Goal: Task Accomplishment & Management: Manage account settings

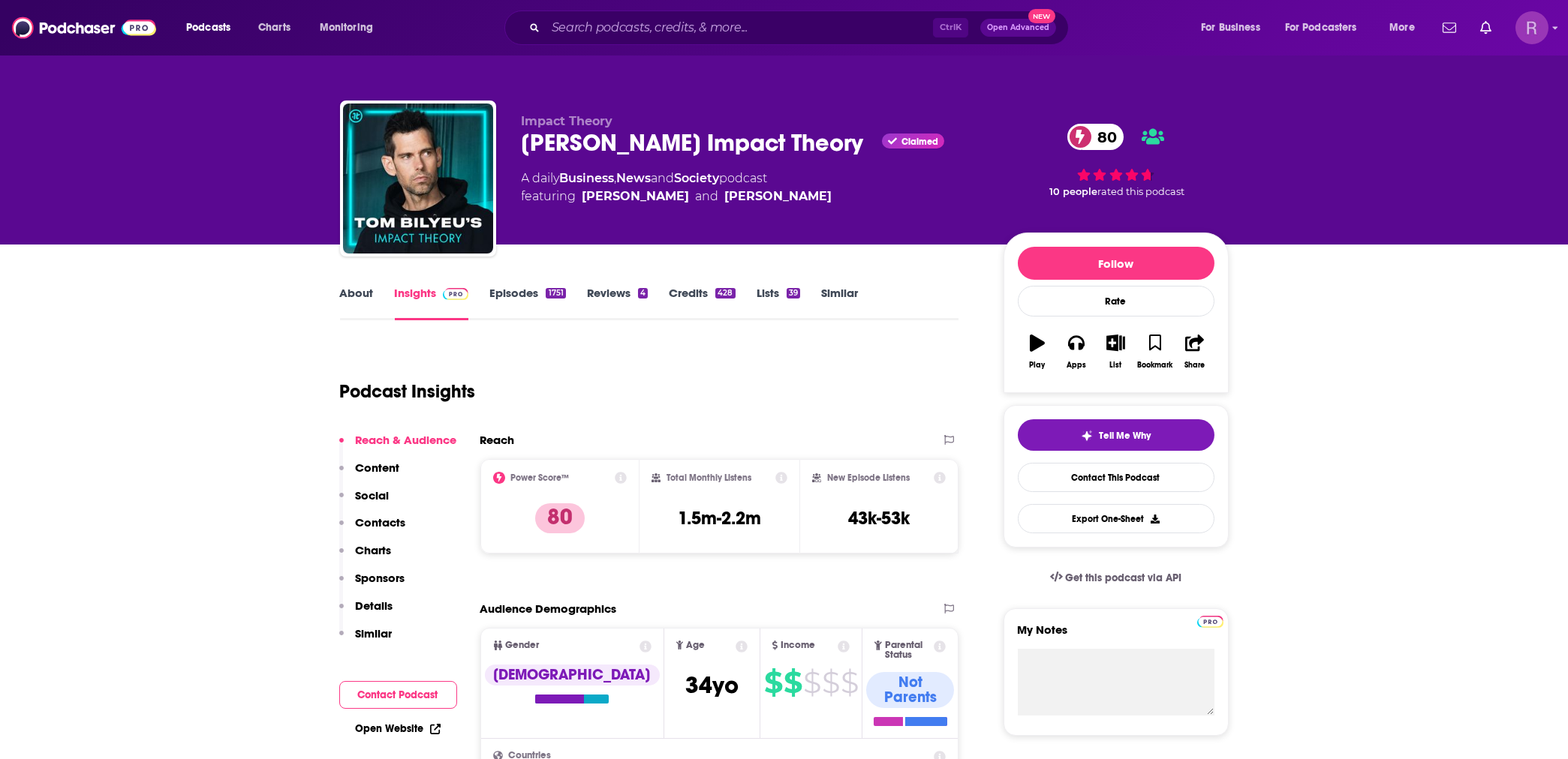
click at [1540, 31] on img "Logged in as rich38187" at bounding box center [1532, 28] width 33 height 33
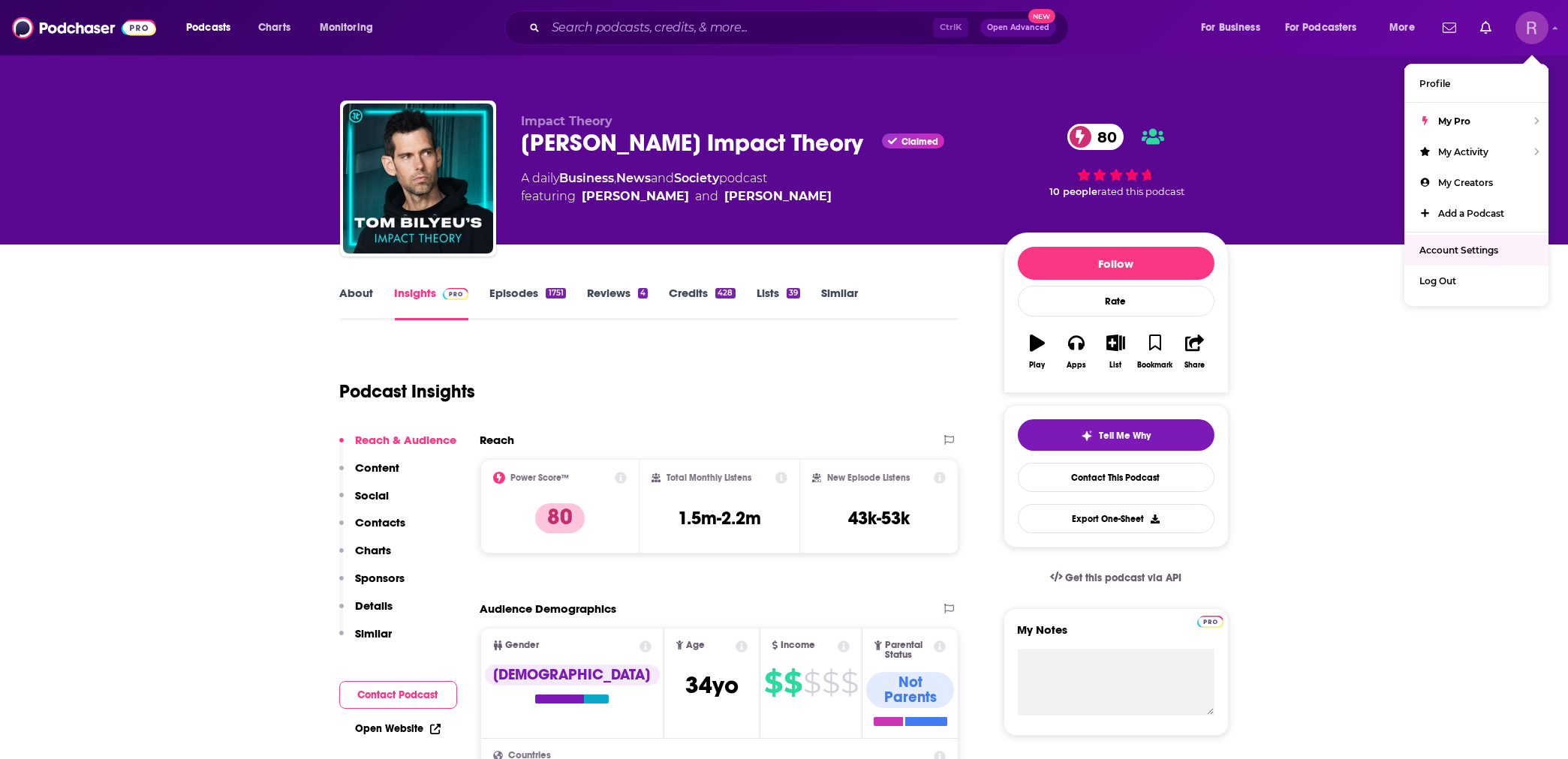
click at [1438, 251] on span "Account Settings" at bounding box center [1458, 250] width 79 height 12
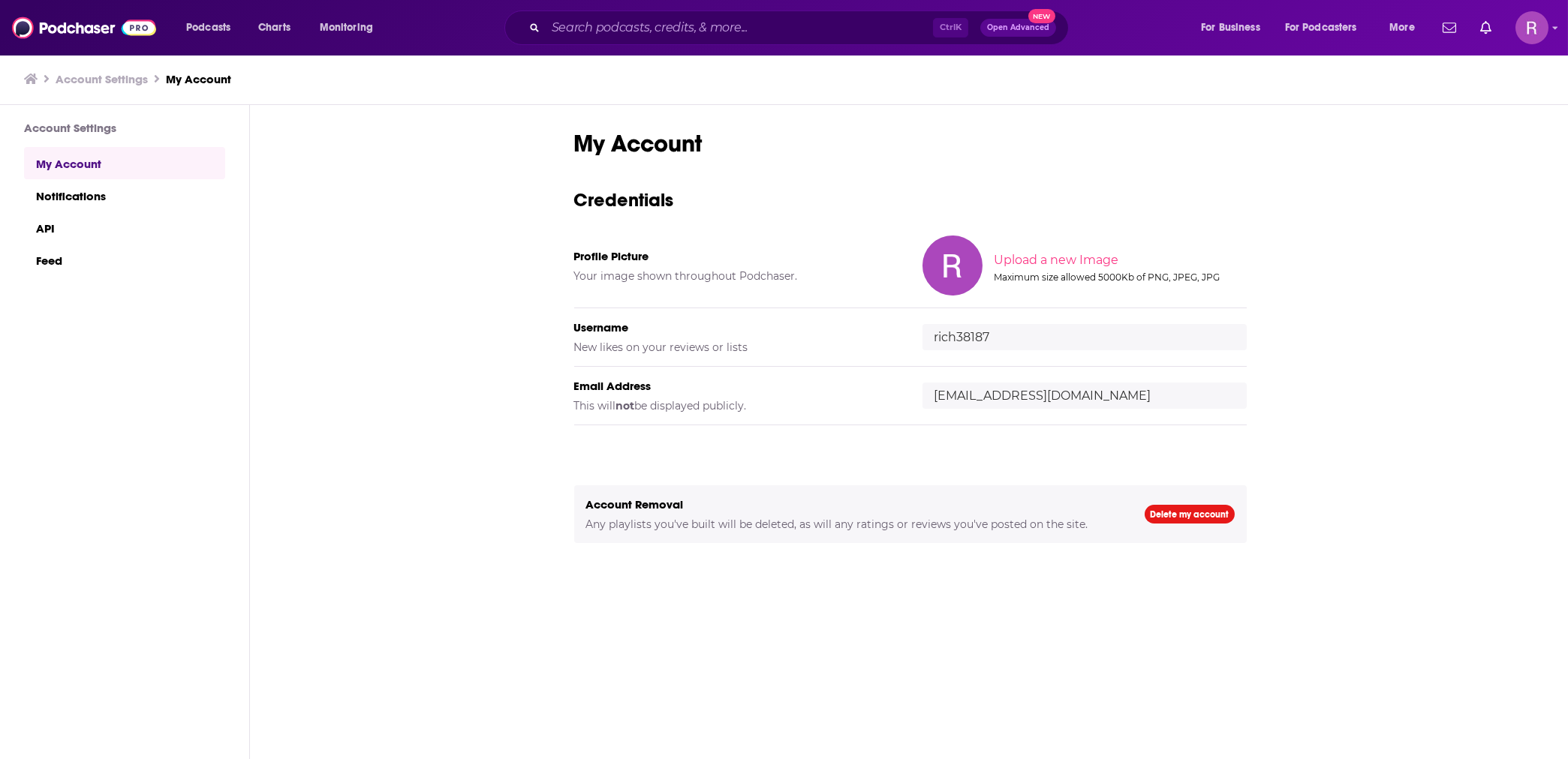
click at [1061, 258] on input "file" at bounding box center [1119, 260] width 748 height 67
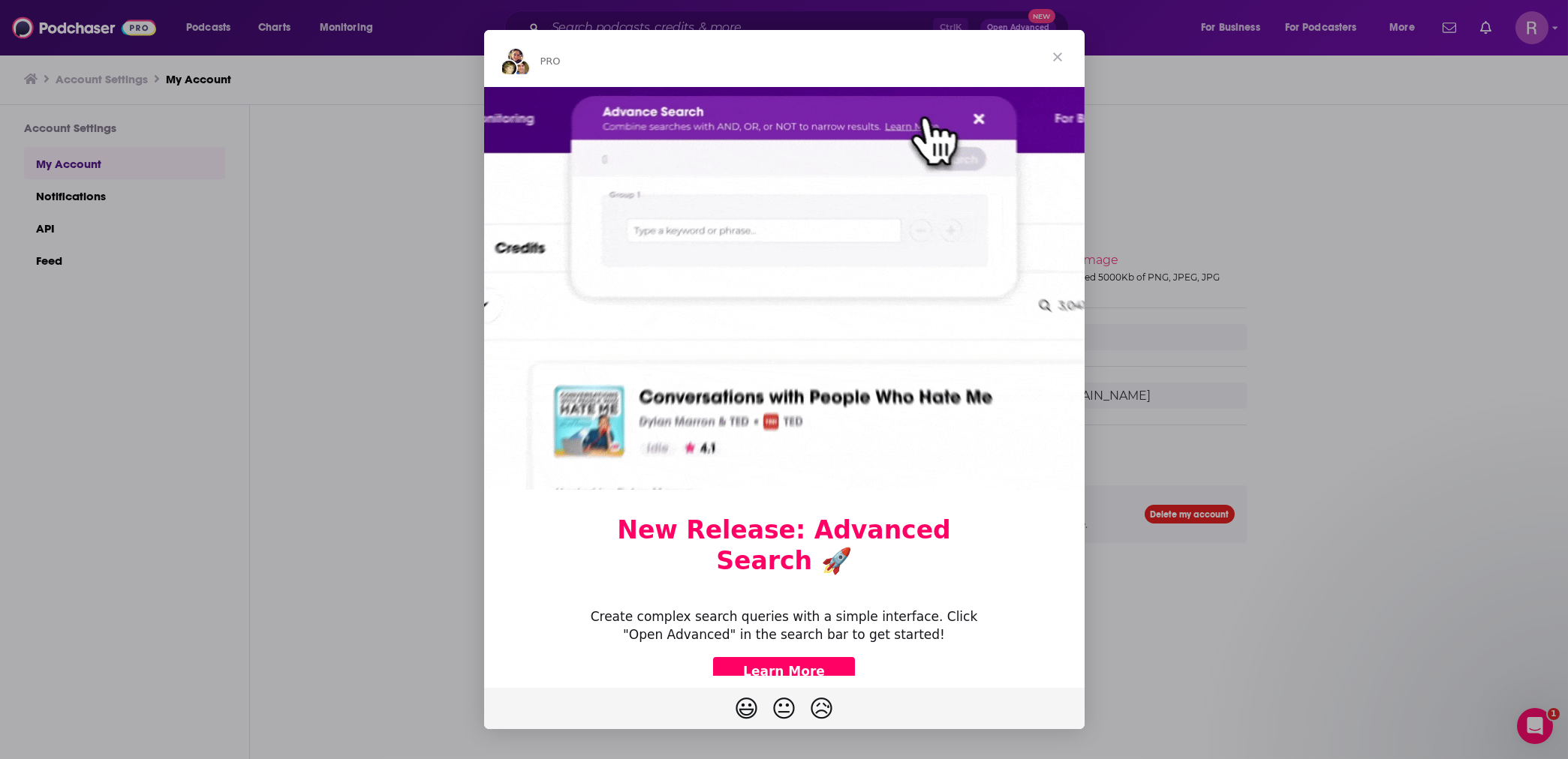
type input "C:\fakepath\IT LOGO GIF.gif"
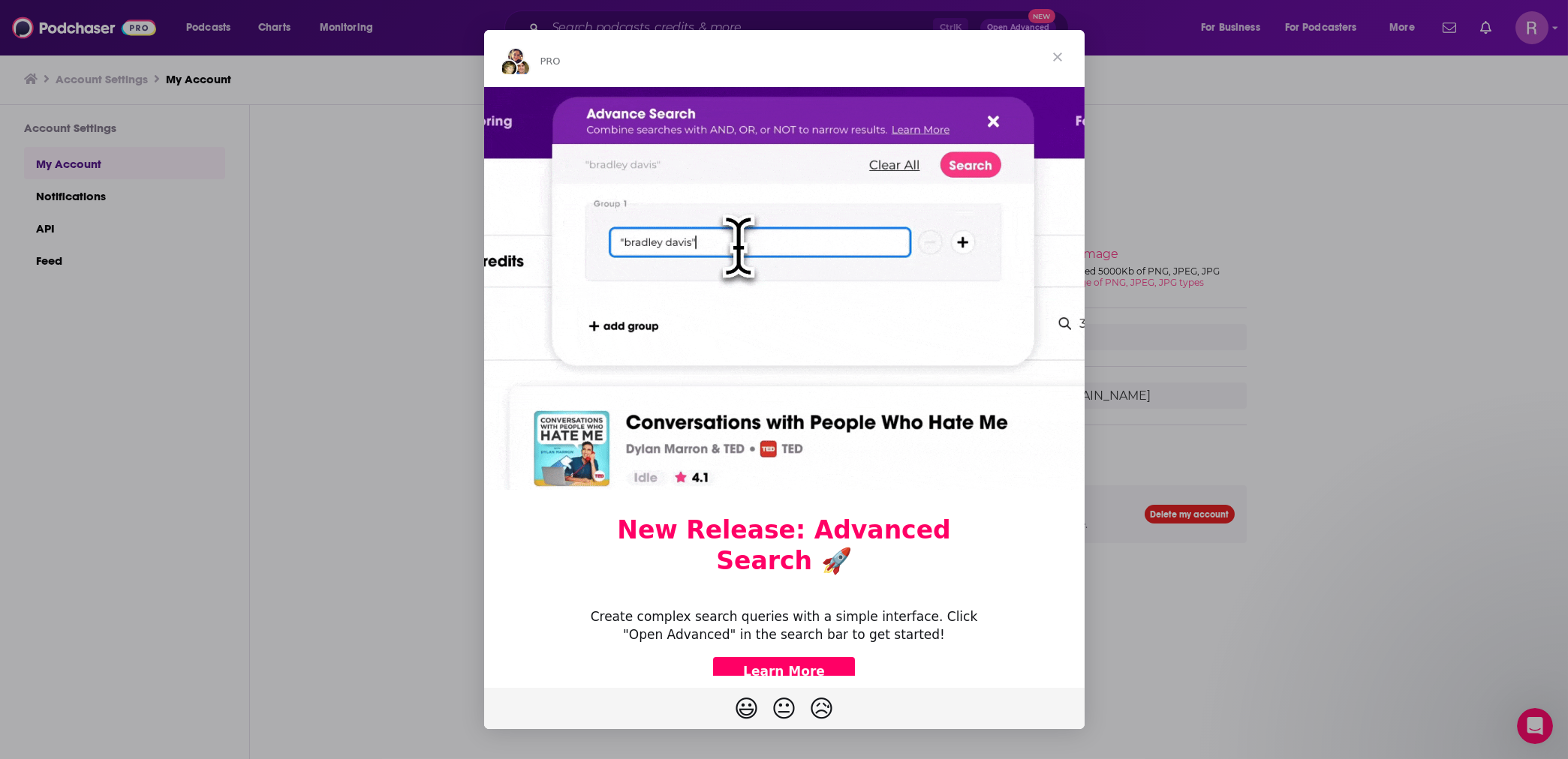
click at [1058, 54] on span "Close" at bounding box center [1058, 57] width 55 height 54
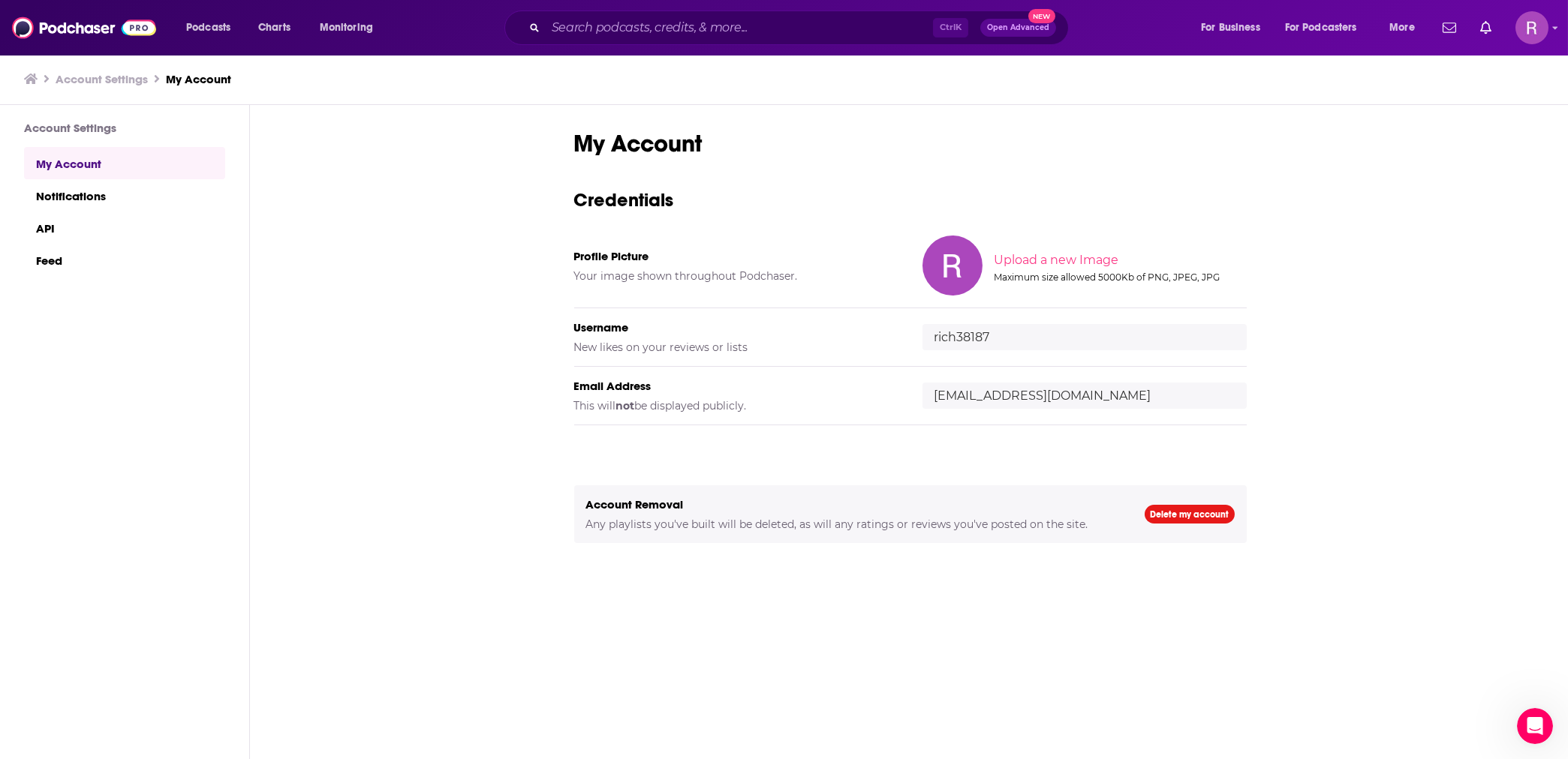
click at [1061, 247] on input "file" at bounding box center [1119, 260] width 748 height 67
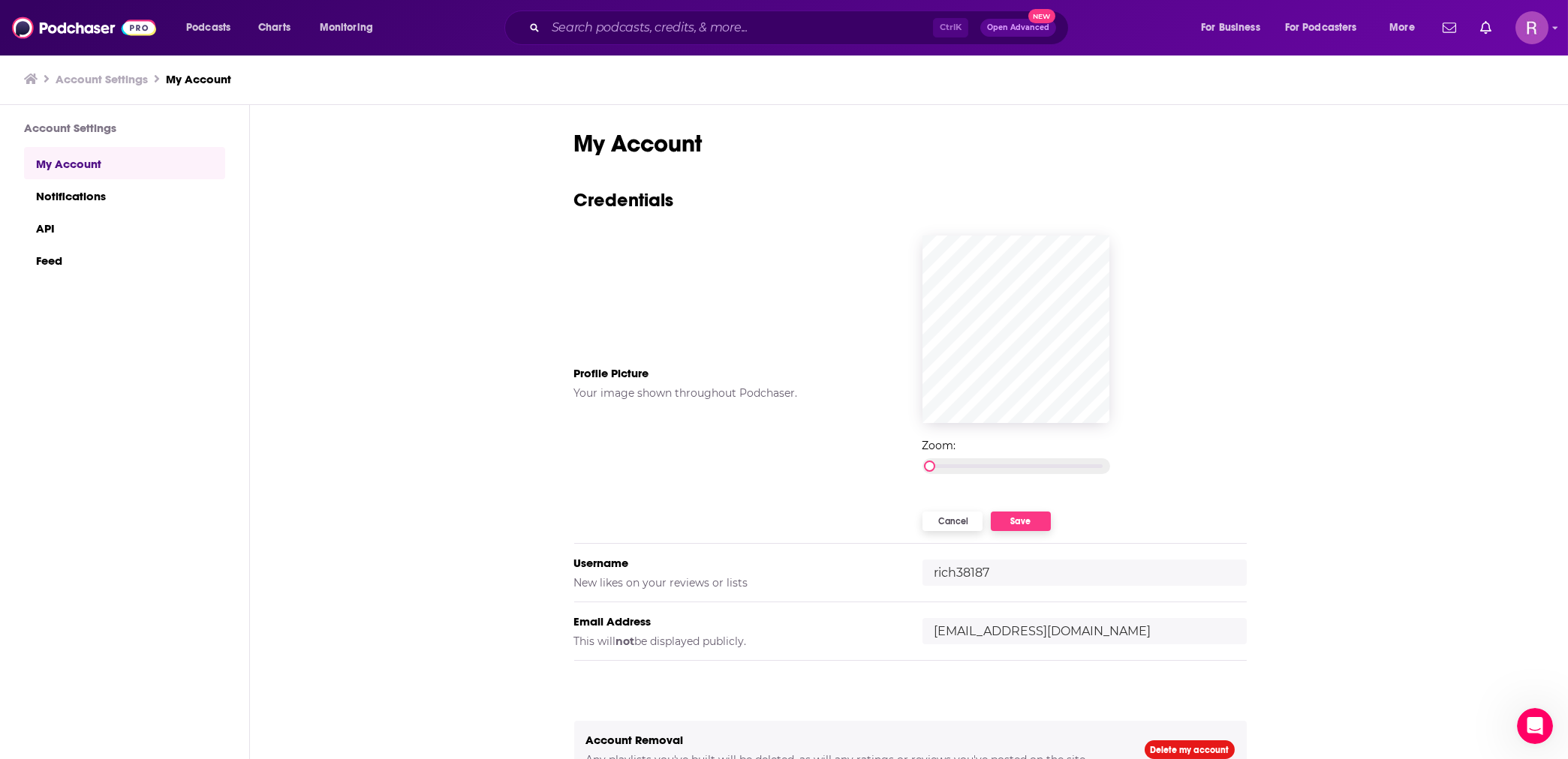
scroll to position [48, 0]
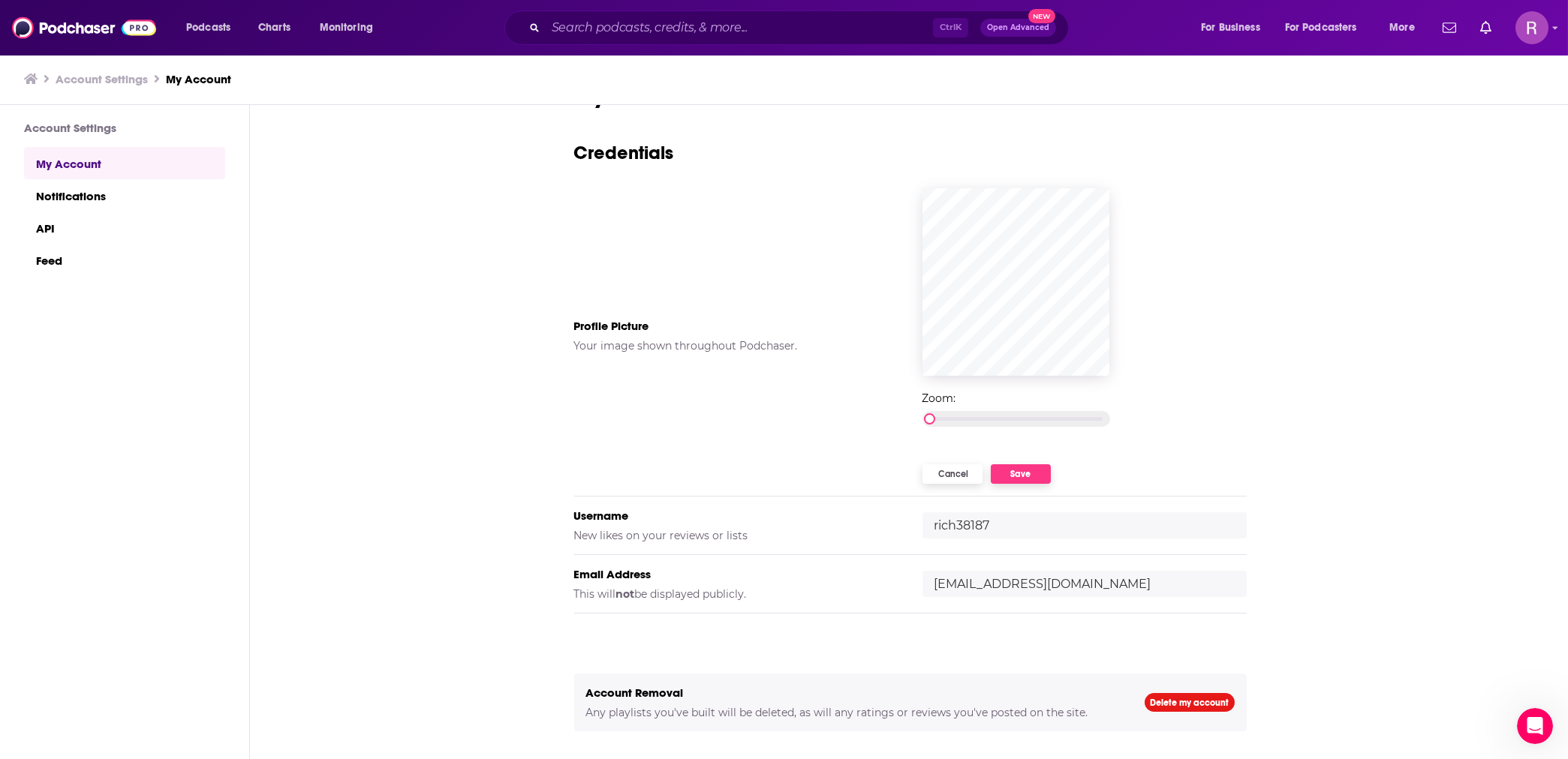
drag, startPoint x: 1012, startPoint y: 526, endPoint x: 917, endPoint y: 525, distance: 95.0
click at [917, 525] on div "Username New likes on your reviews or lists rich38187" at bounding box center [910, 526] width 673 height 58
click at [1339, 304] on div "My Account Credentials Profile Picture Your image shown throughout Podchaser. Z…" at bounding box center [910, 433] width 1321 height 656
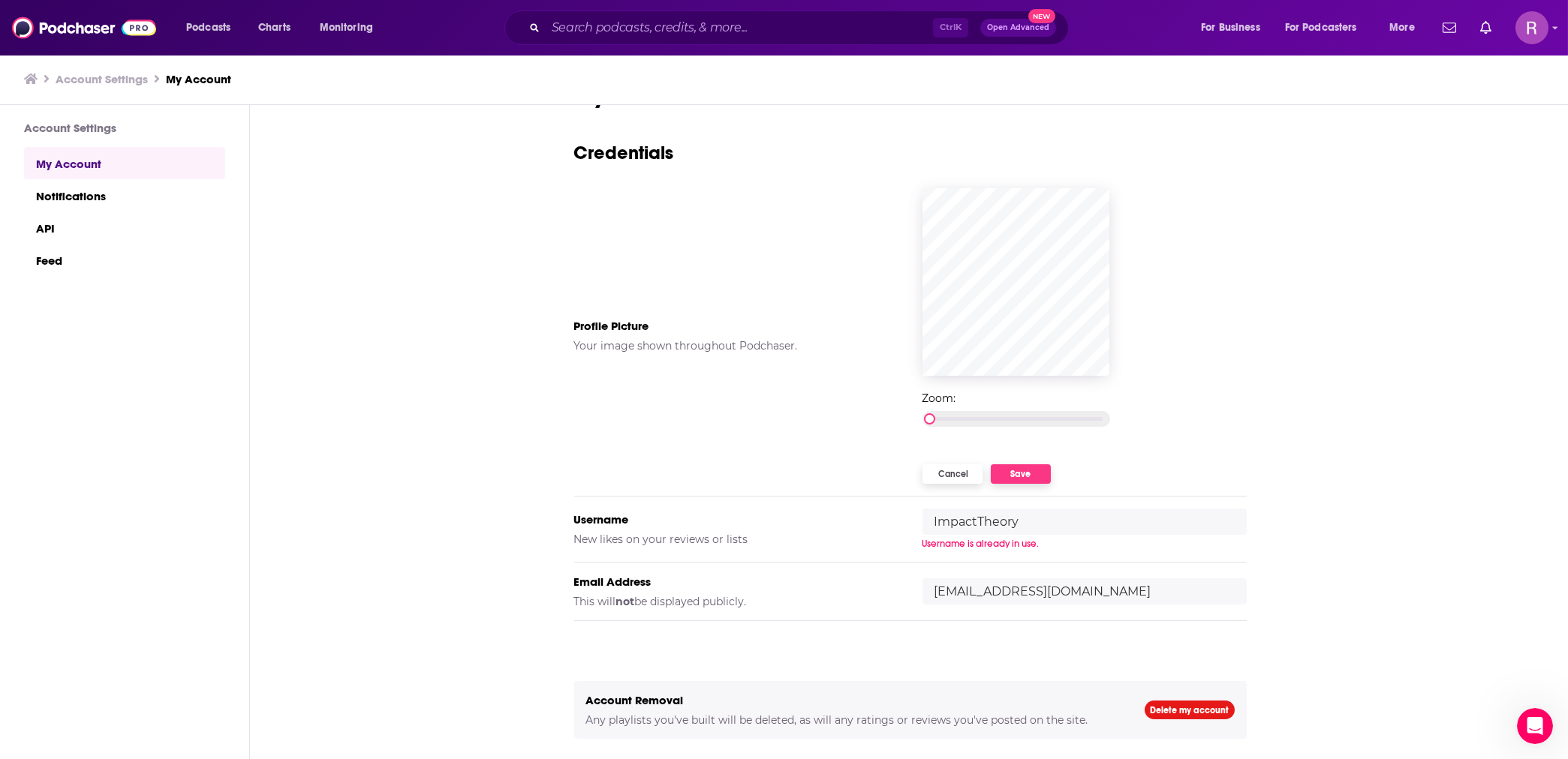
click at [974, 516] on input "ImpactTheory" at bounding box center [1084, 522] width 324 height 26
click at [974, 520] on input "ImpactTheory" at bounding box center [1084, 522] width 324 height 26
click at [1333, 432] on div "My Account Credentials Profile Picture Your image shown throughout Podchaser. Z…" at bounding box center [910, 433] width 1321 height 656
drag, startPoint x: 1098, startPoint y: 513, endPoint x: 907, endPoint y: 513, distance: 191.0
click at [907, 513] on div "Username New likes on your reviews or lists ImpactTheory Username is already in…" at bounding box center [910, 530] width 673 height 66
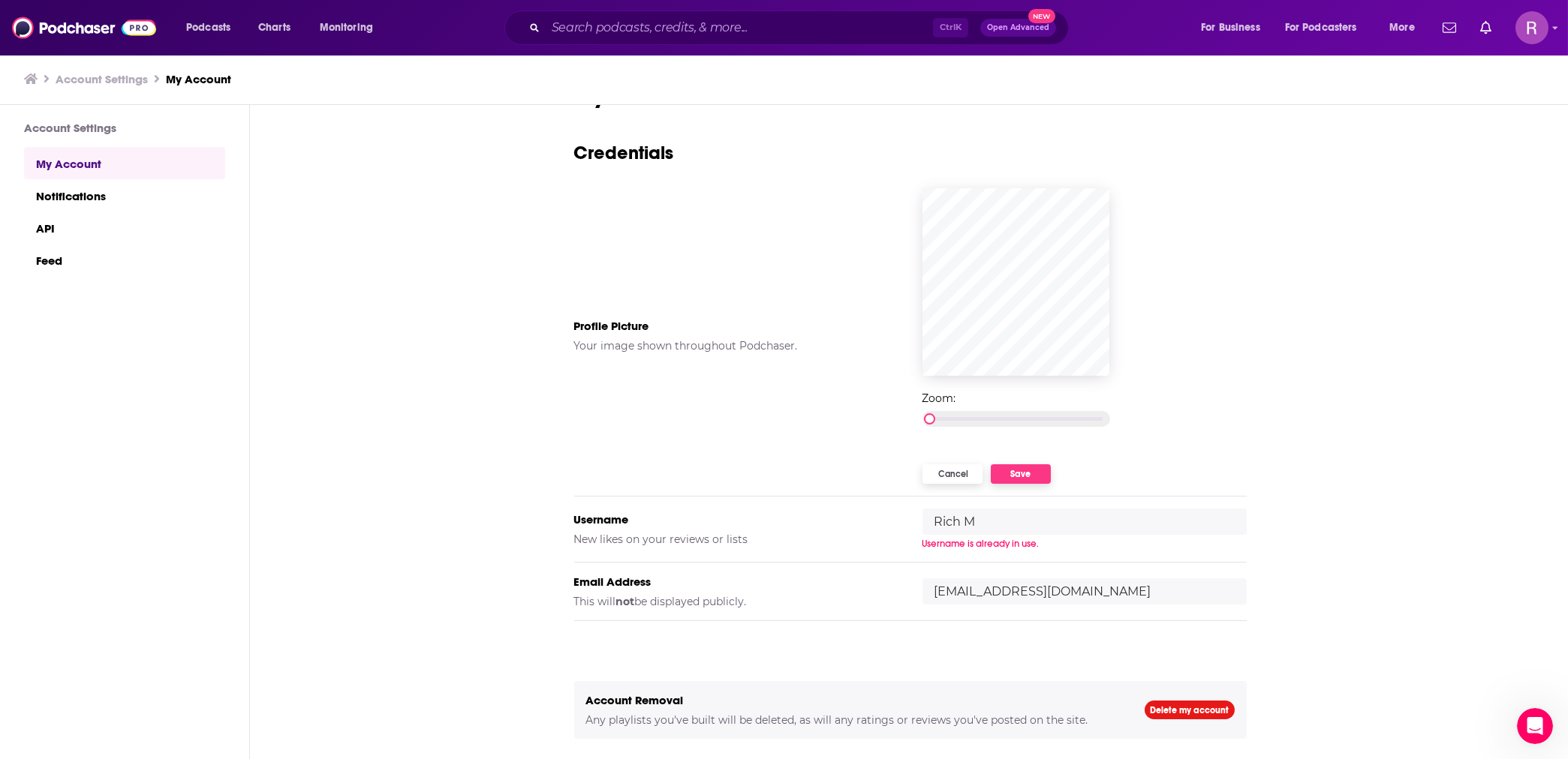
type input "Rich M"
click at [1319, 340] on div "My Account Credentials Profile Picture Your image shown throughout Podchaser. Z…" at bounding box center [910, 433] width 1321 height 656
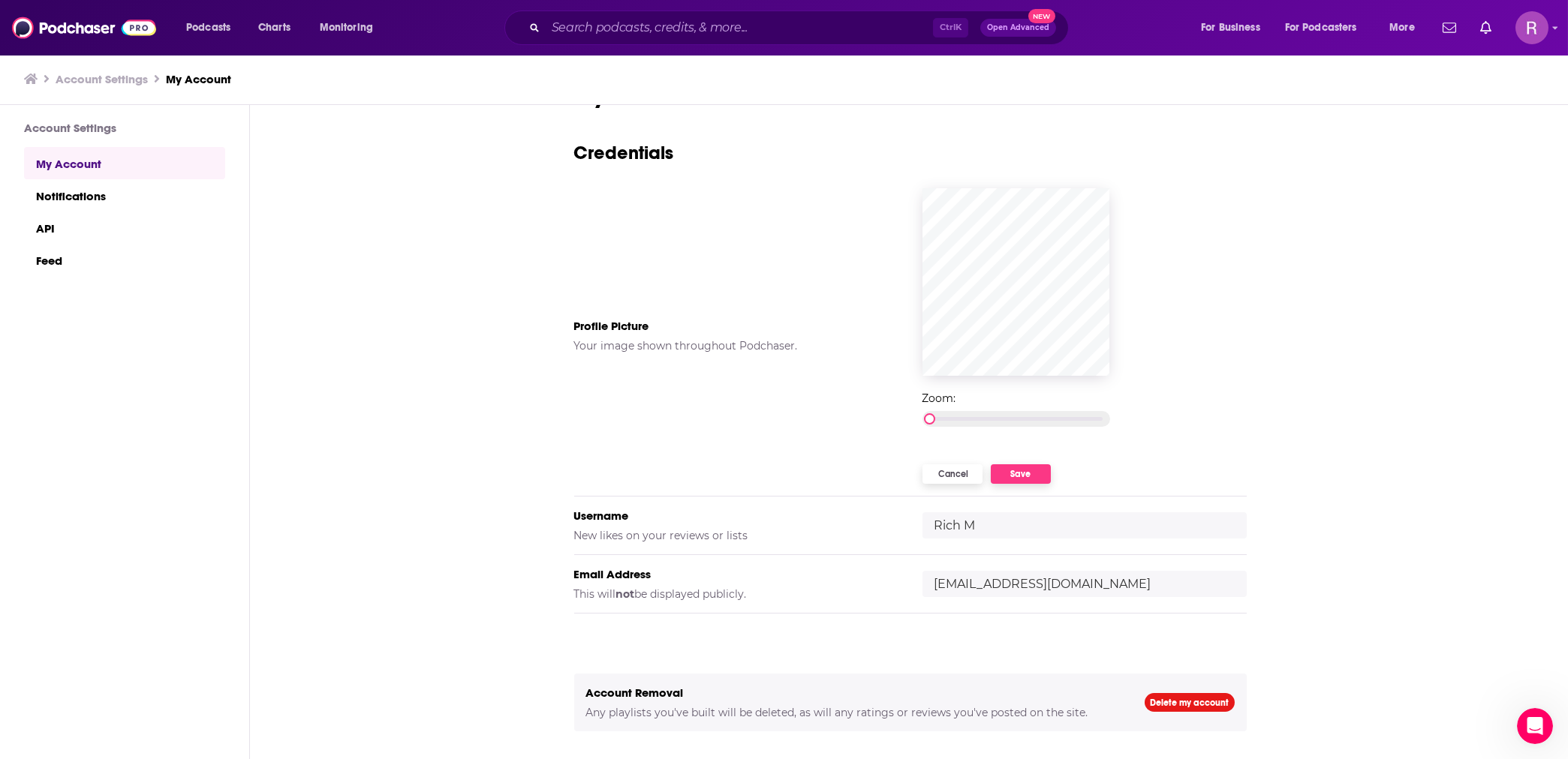
click at [1251, 396] on div "My Account Credentials Profile Picture Your image shown throughout Podchaser. Z…" at bounding box center [910, 433] width 1321 height 656
click at [1038, 475] on button "Save" at bounding box center [1021, 474] width 60 height 19
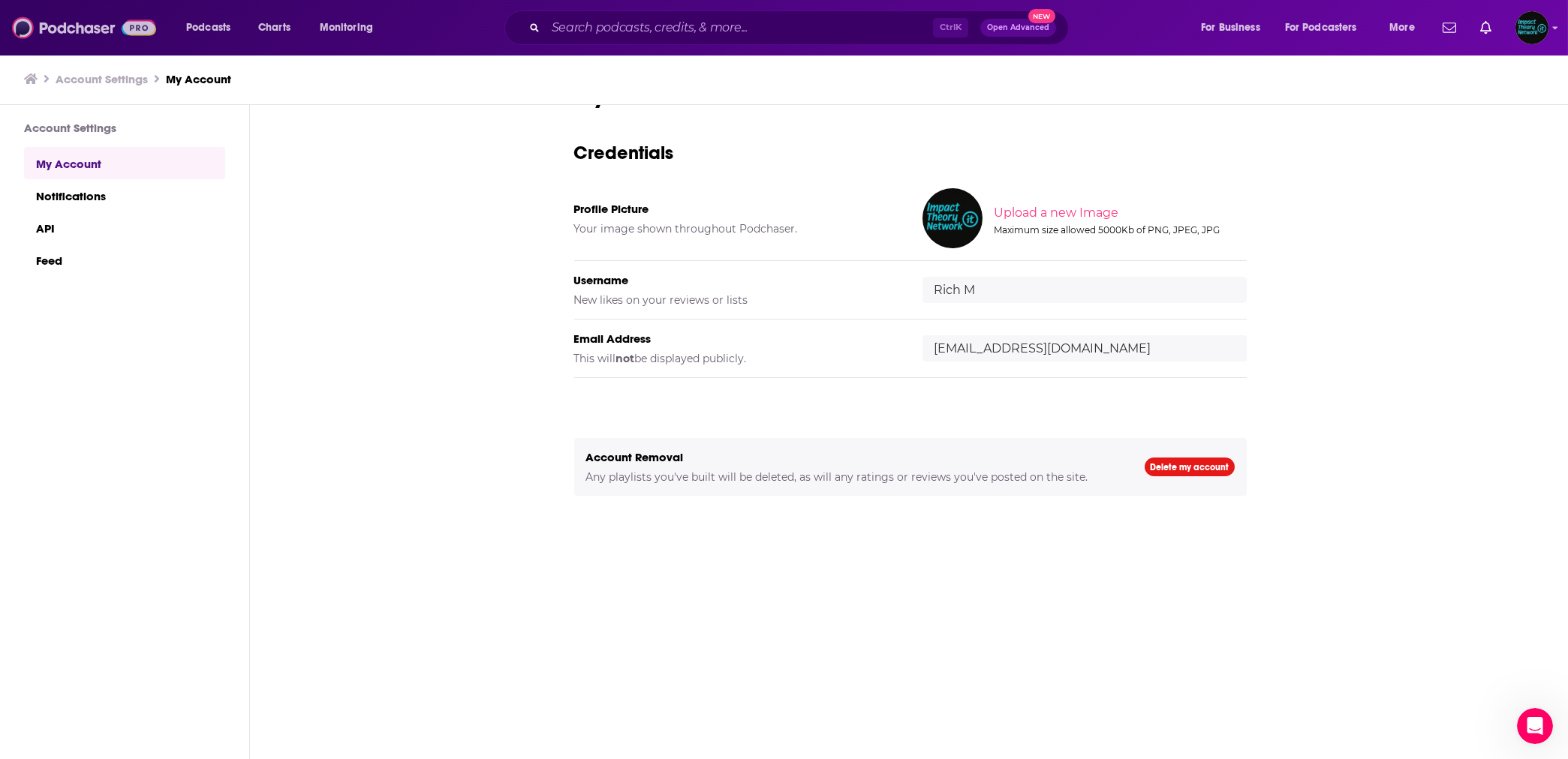
click at [99, 23] on img at bounding box center [84, 27] width 144 height 28
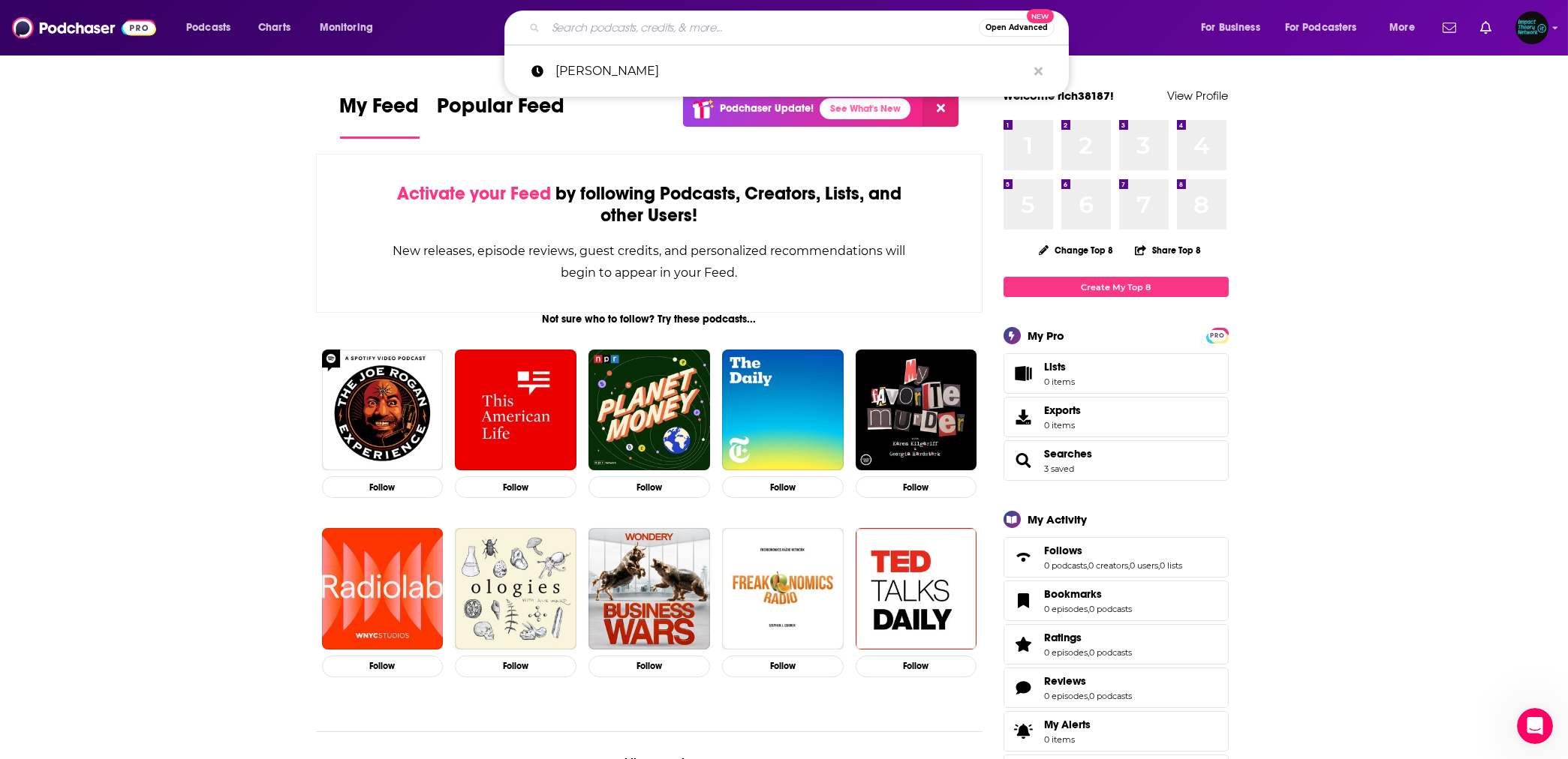
click at [832, 26] on input "Search podcasts, credits, & more..." at bounding box center [762, 27] width 433 height 24
click at [643, 34] on input "Search podcasts, credits, & more..." at bounding box center [762, 27] width 433 height 24
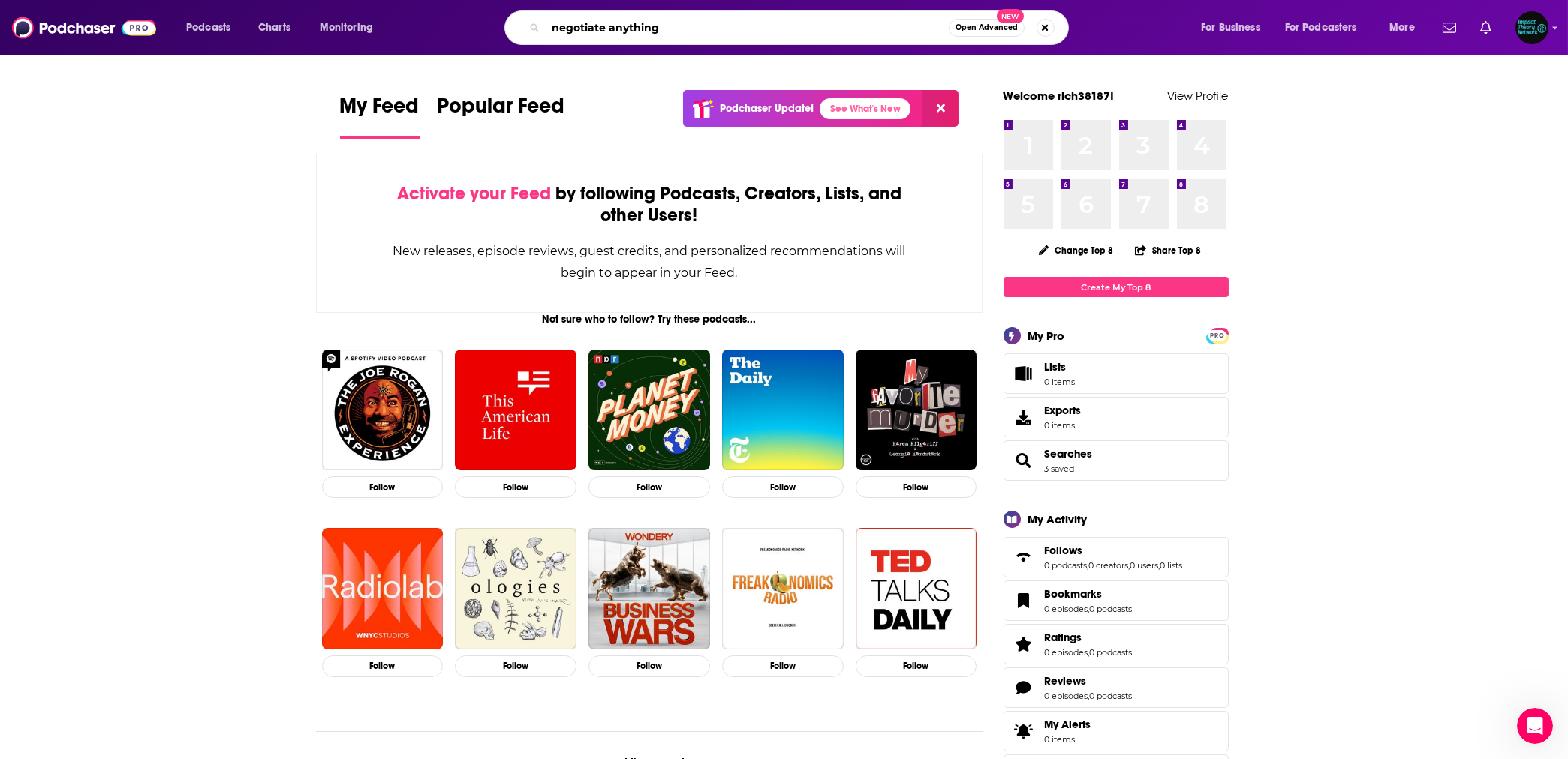
type input "negotiate anything"
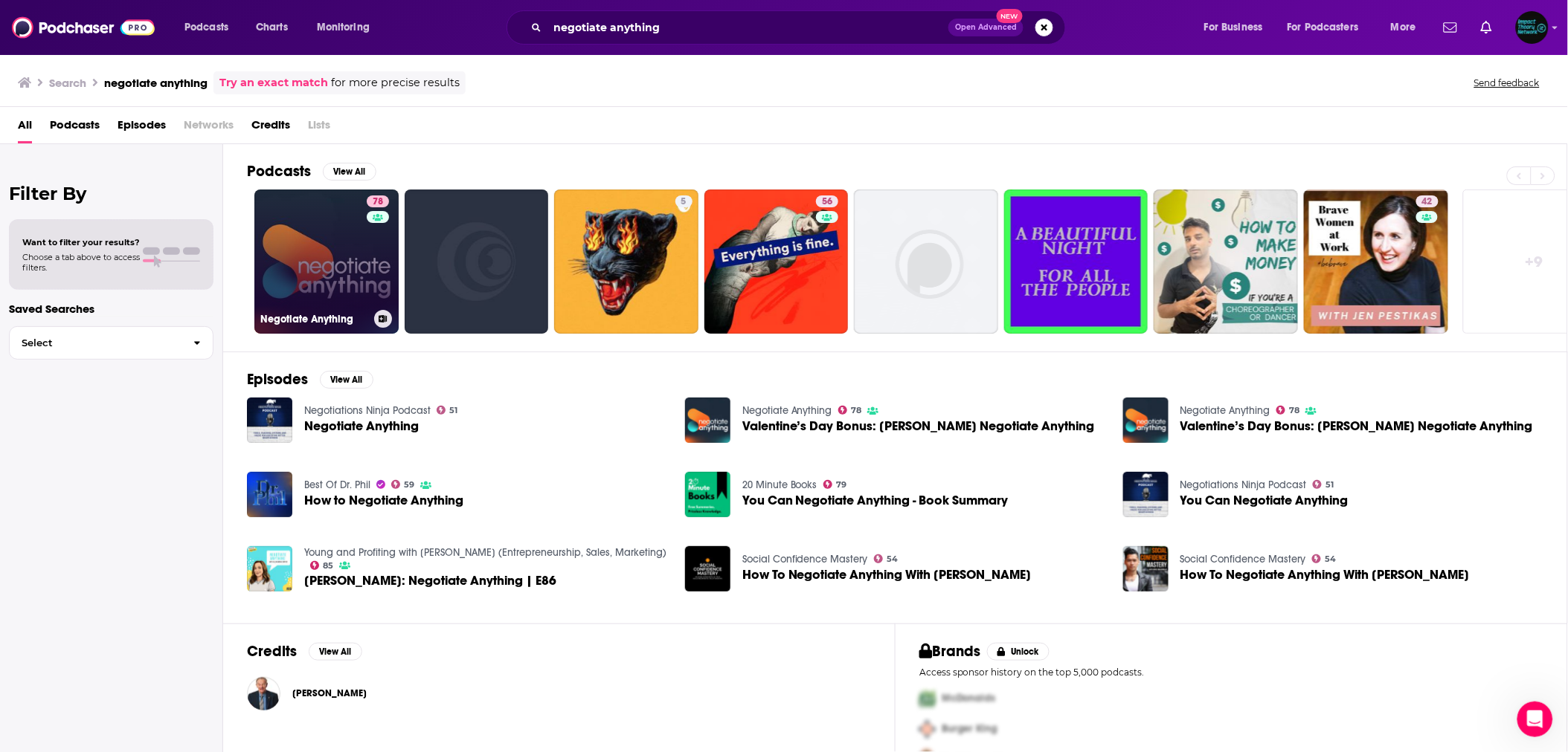
click at [315, 284] on link "78 Negotiate Anything" at bounding box center [327, 262] width 145 height 145
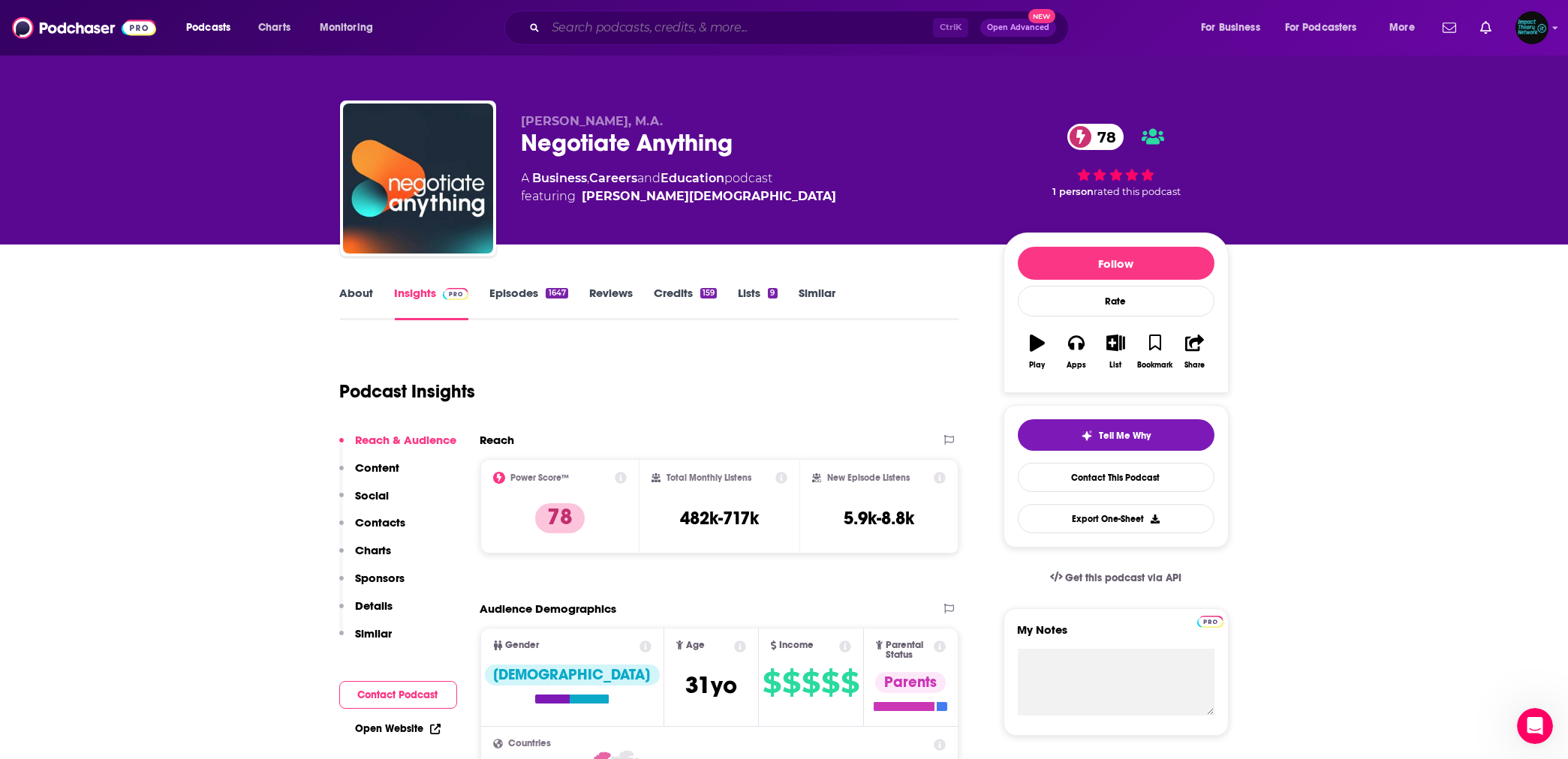
click at [569, 28] on input "Search podcasts, credits, & more..." at bounding box center [740, 27] width 387 height 24
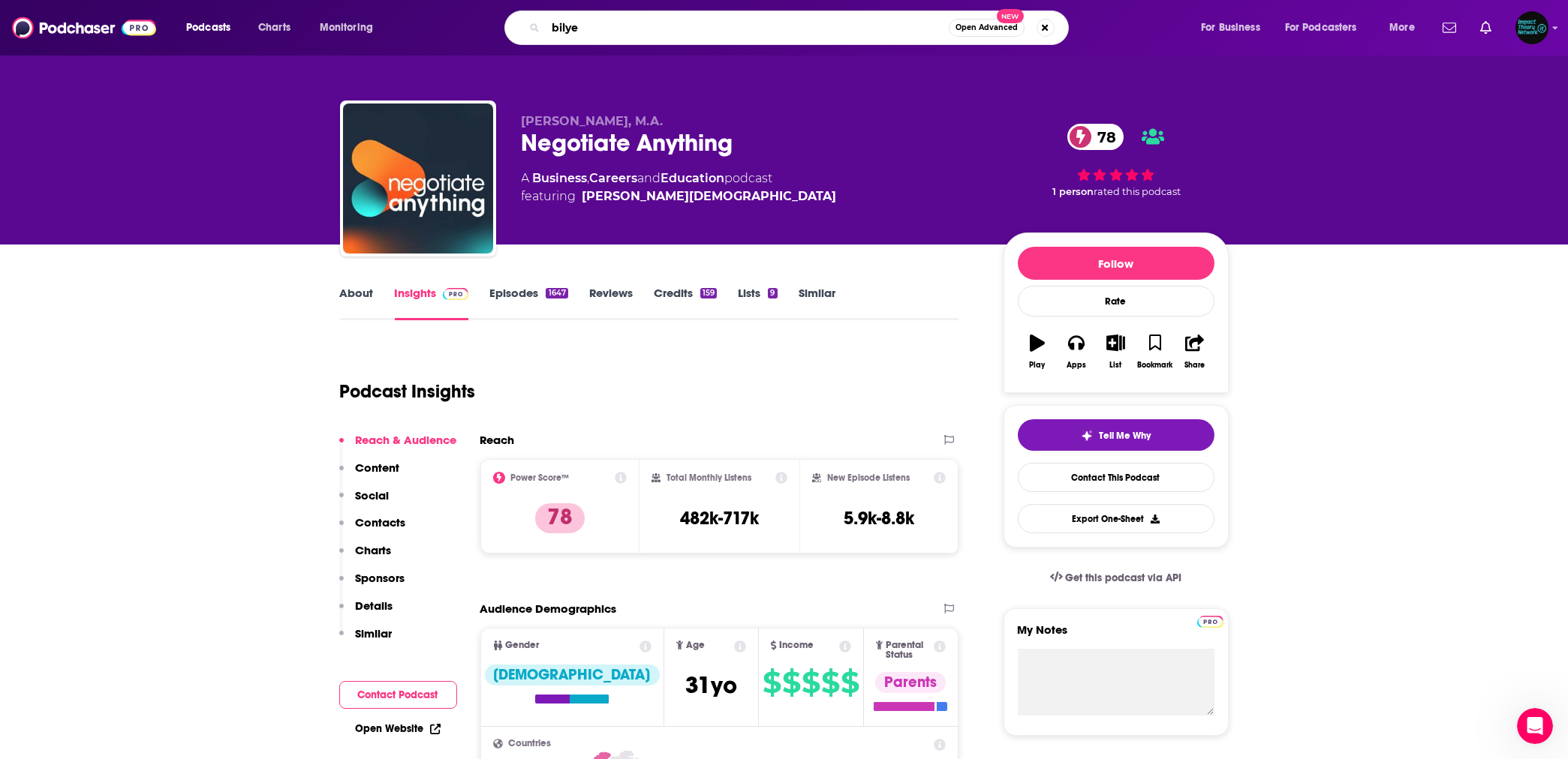
type input "[PERSON_NAME]"
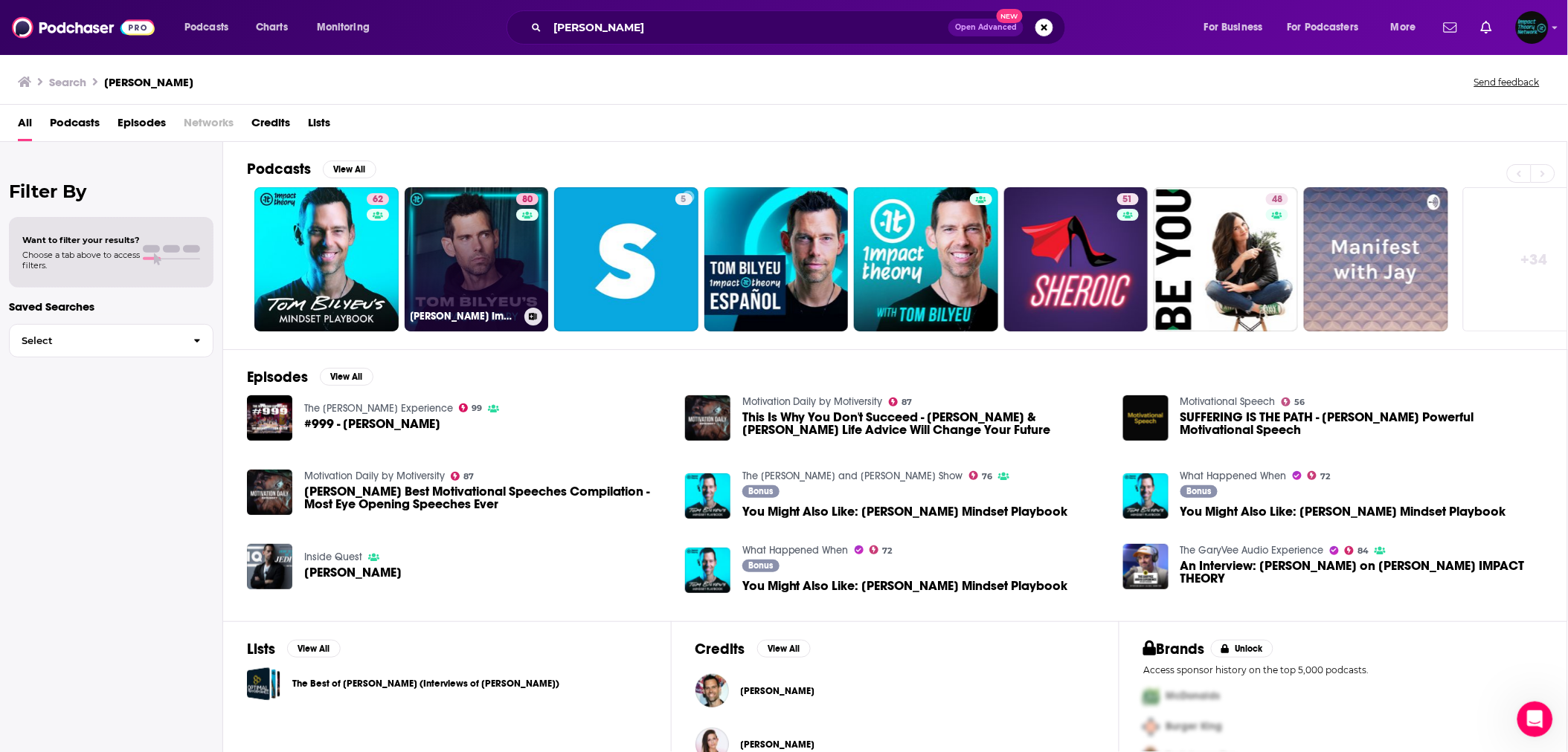
click at [466, 249] on link "80 [PERSON_NAME] Impact Theory" at bounding box center [477, 259] width 145 height 145
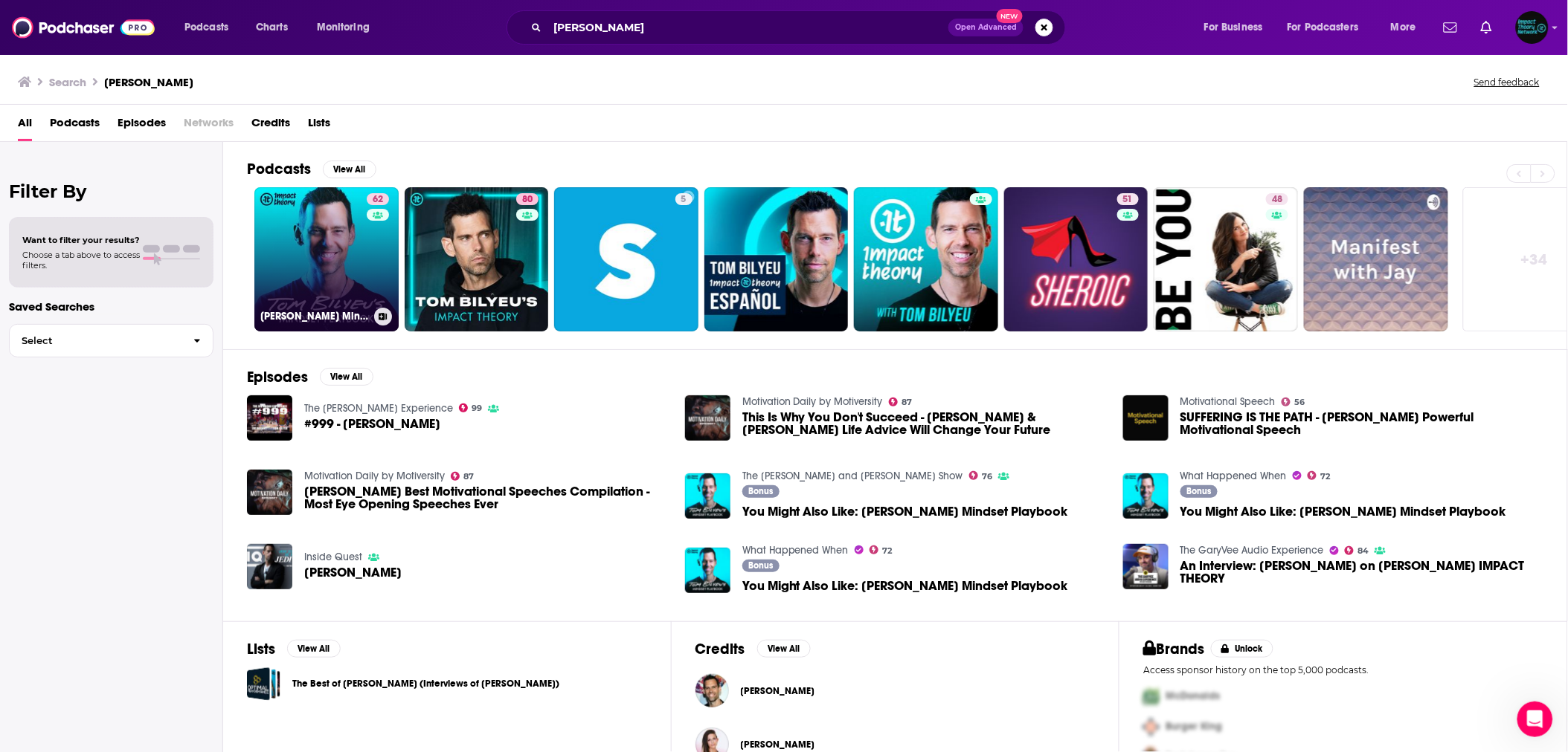
click at [365, 263] on link "62 [PERSON_NAME] Mindset Playbook" at bounding box center [327, 259] width 145 height 145
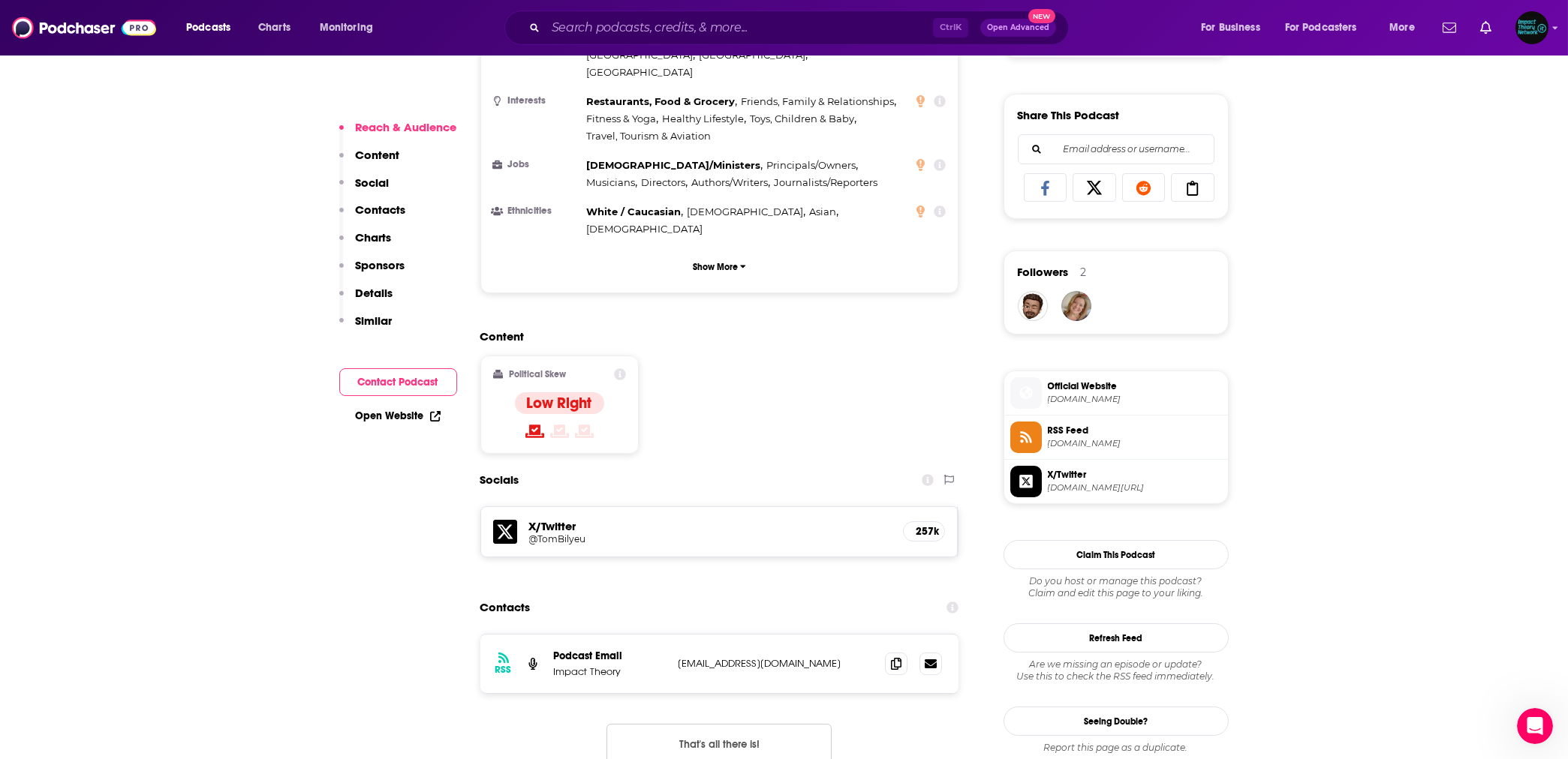
scroll to position [933, 0]
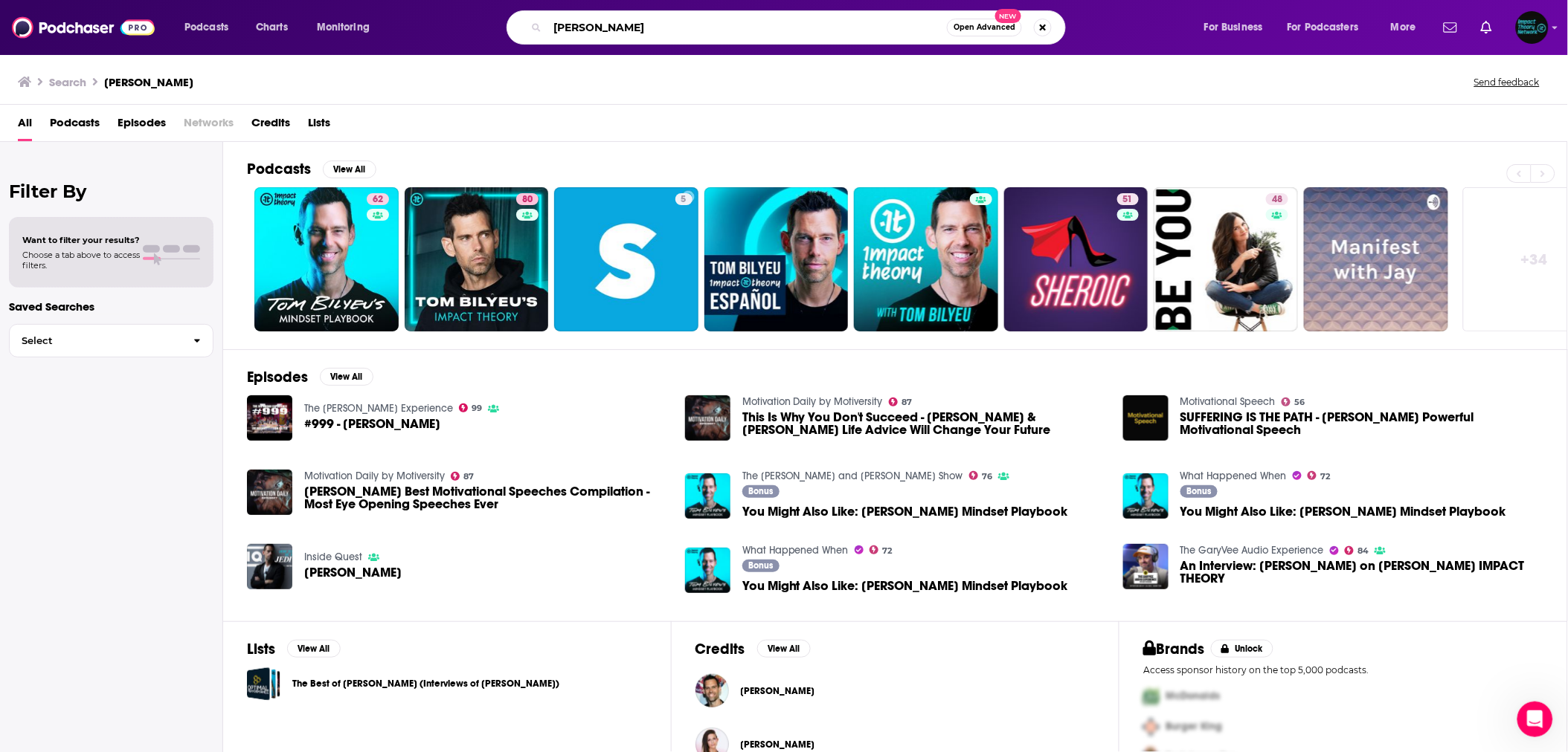
click at [554, 32] on input "[PERSON_NAME]" at bounding box center [747, 27] width 399 height 24
type input "[PERSON_NAME]"
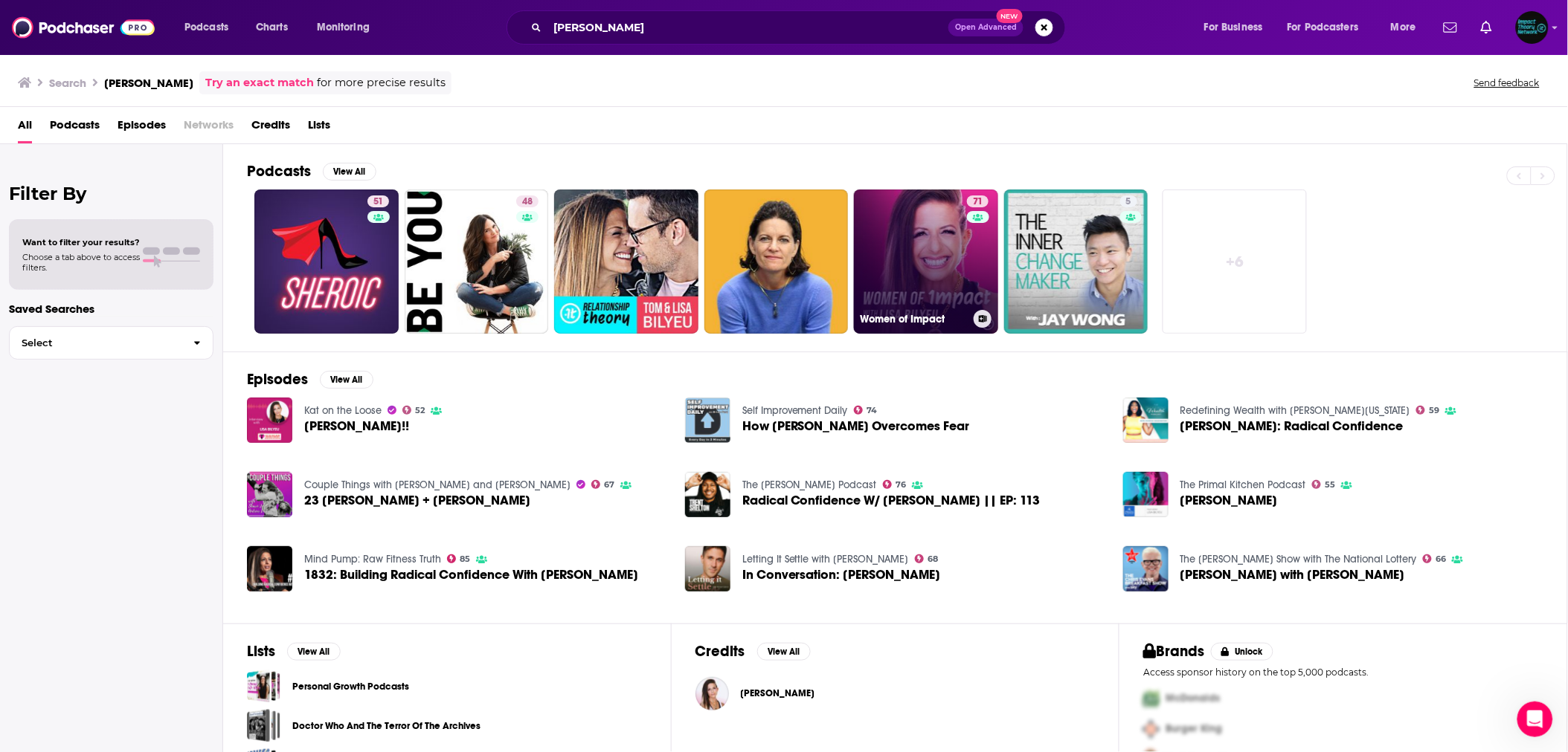
click at [918, 237] on link "71 Women of Impact" at bounding box center [926, 262] width 145 height 145
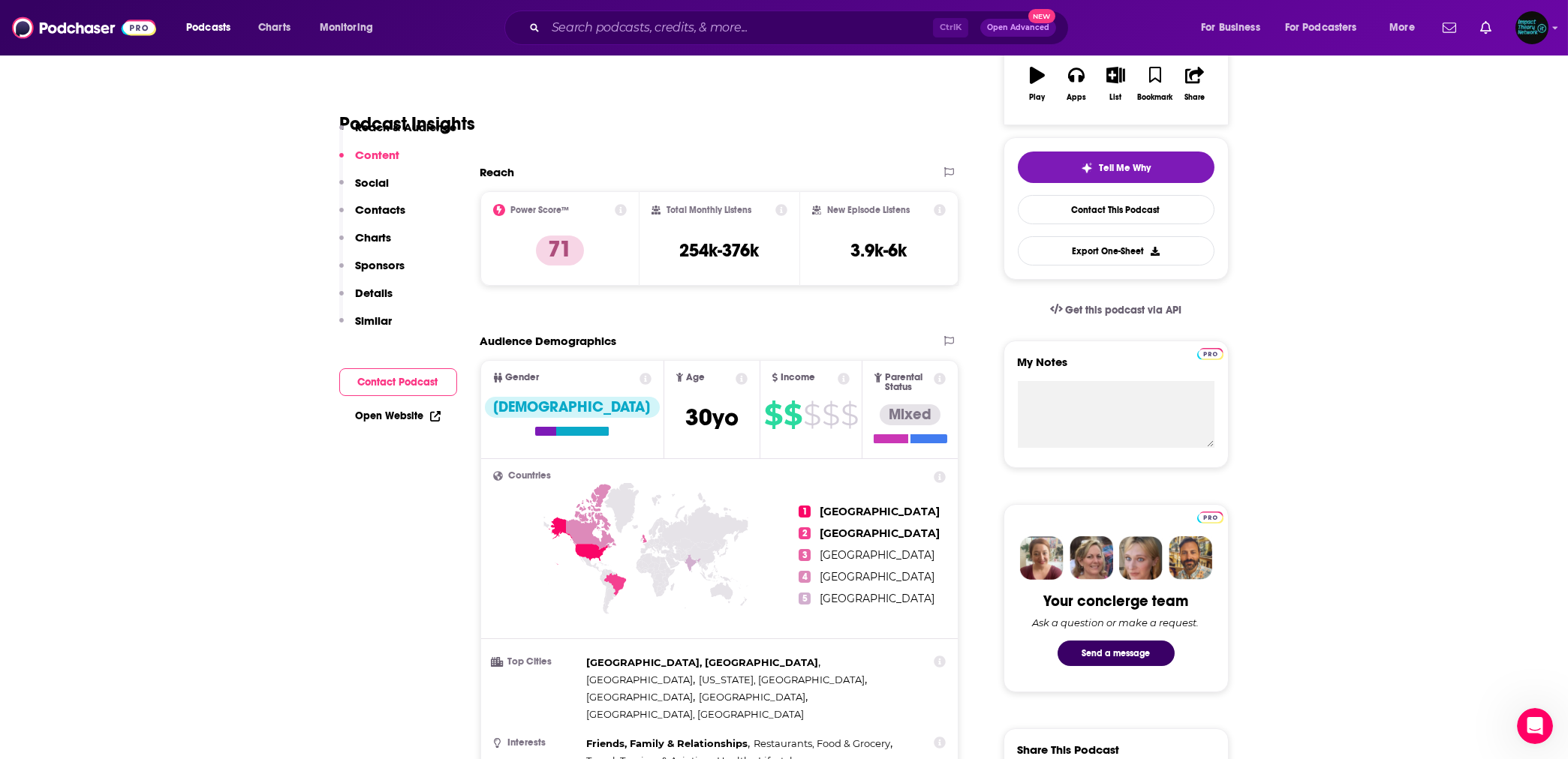
scroll to position [267, 0]
